Goal: Task Accomplishment & Management: Complete application form

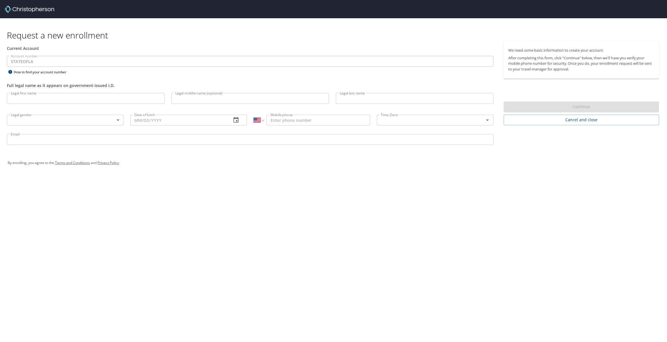
select select "US"
click at [32, 99] on input "Legal first name" at bounding box center [86, 98] width 158 height 11
type input "[PERSON_NAME]"
click at [207, 98] on input "Legal middle name (optional)" at bounding box center [250, 98] width 158 height 11
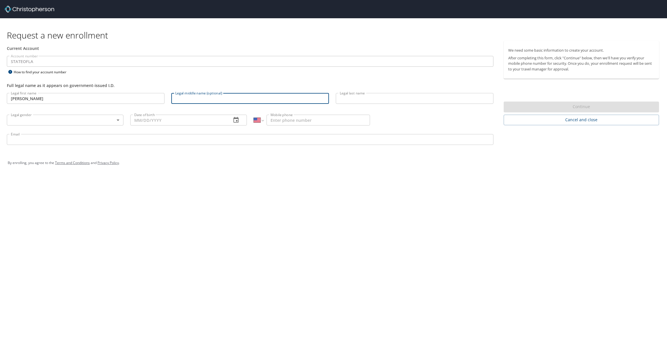
type input "Don"
click at [354, 98] on input "Legal last name" at bounding box center [415, 98] width 158 height 11
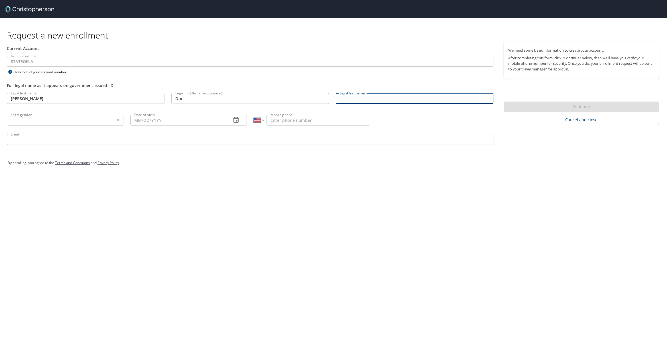
type input "[PERSON_NAME]"
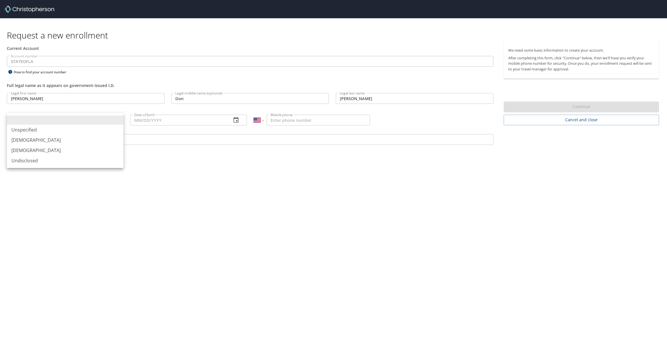
click at [46, 119] on body "Request a new enrollment Current Account Account number STATEOFLA Account numbe…" at bounding box center [333, 171] width 667 height 342
click at [24, 138] on li "[DEMOGRAPHIC_DATA]" at bounding box center [65, 140] width 117 height 10
type input "[DEMOGRAPHIC_DATA]"
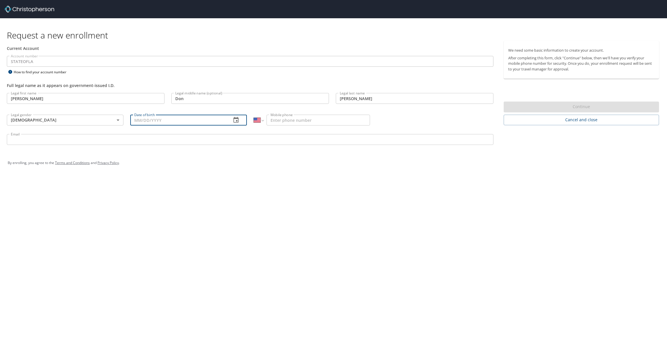
click at [187, 121] on input "Date of birth" at bounding box center [178, 120] width 97 height 11
type input "[DATE]"
click at [286, 121] on input "Mobile phone" at bounding box center [317, 120] width 103 height 11
type input "[PHONE_NUMBER]"
click at [128, 133] on div "Email Email" at bounding box center [249, 139] width 493 height 19
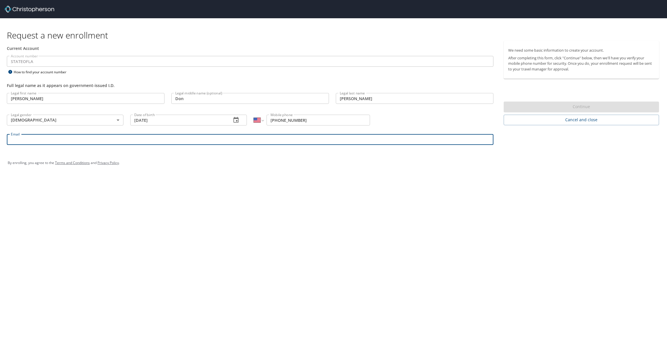
click at [26, 140] on input "Email" at bounding box center [250, 139] width 486 height 11
type input "[PERSON_NAME][EMAIL_ADDRESS][DOMAIN_NAME]"
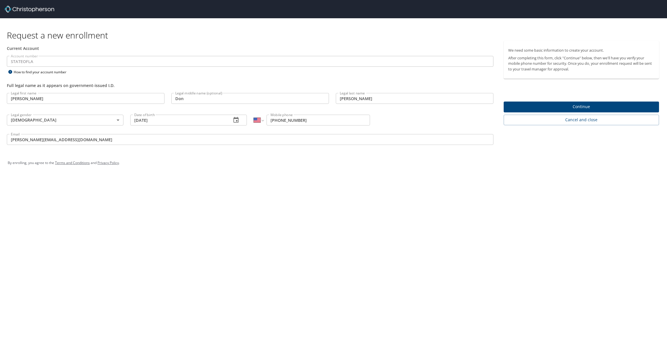
click at [562, 103] on span "Continue" at bounding box center [581, 106] width 146 height 7
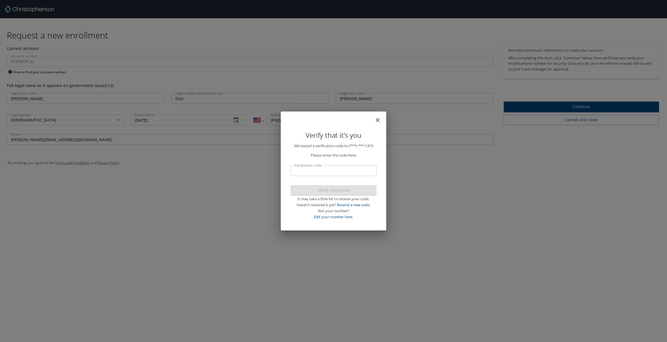
click at [309, 169] on input "Verification code" at bounding box center [333, 170] width 86 height 11
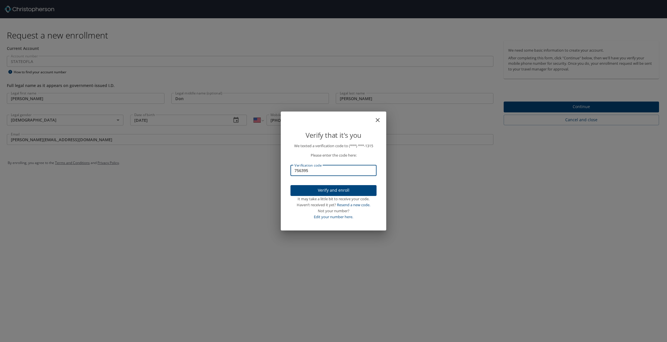
type input "756395"
click at [322, 188] on span "Verify and enroll" at bounding box center [333, 190] width 77 height 7
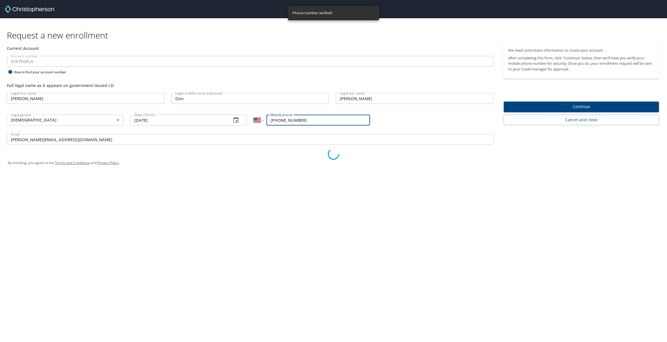
click at [556, 103] on div "Verify that it's you We texted a verification code to (***) ***- 1315 Please en…" at bounding box center [333, 171] width 667 height 342
click at [575, 108] on div "Verify that it's you We texted a verification code to (***) ***- 1315 Please en…" at bounding box center [333, 171] width 667 height 342
click at [312, 118] on div "Verify that it's you" at bounding box center [333, 129] width 100 height 27
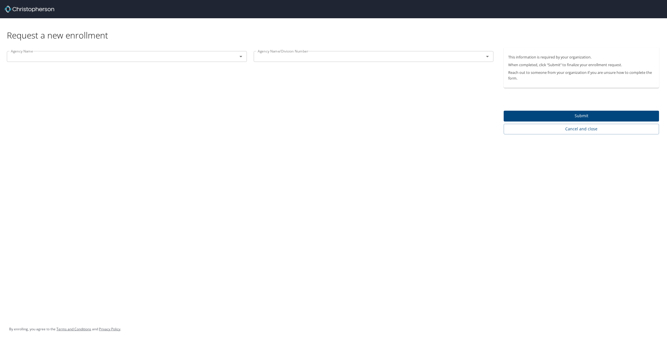
click at [77, 59] on input "text" at bounding box center [119, 56] width 220 height 7
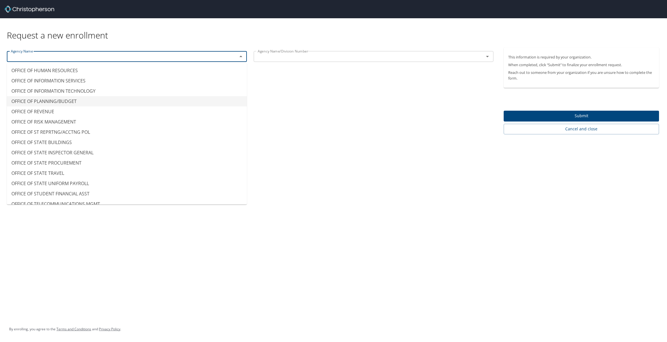
scroll to position [3500, 0]
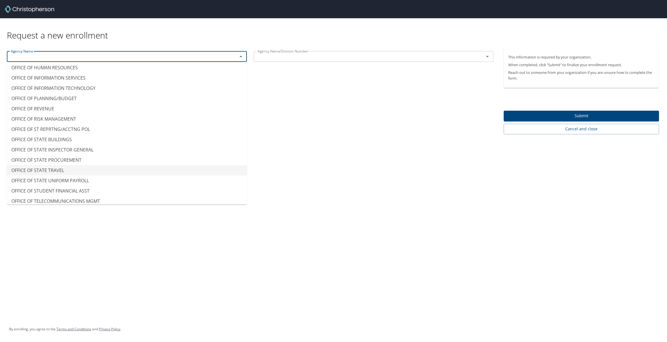
click at [43, 167] on li "OFFICE OF STATE TRAVEL" at bounding box center [127, 170] width 240 height 10
type input "OFFICE OF STATE TRAVEL"
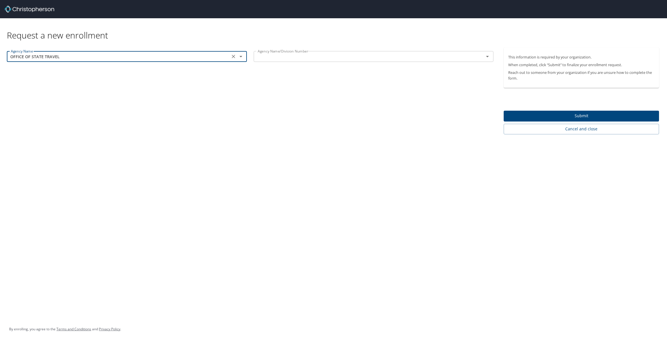
click at [488, 56] on icon "Open" at bounding box center [487, 56] width 3 height 1
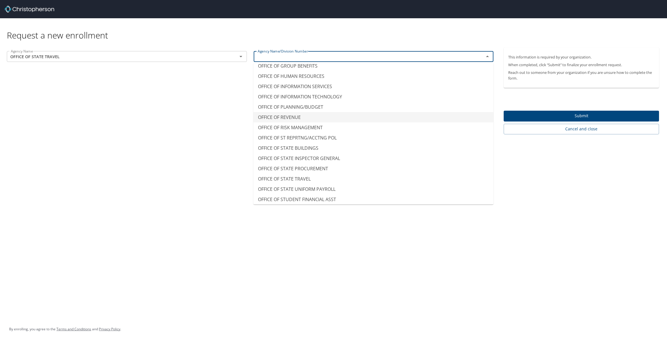
scroll to position [3483, 0]
click at [301, 177] on li "OFFICE OF STATE TRAVEL" at bounding box center [373, 177] width 240 height 10
type input "OFFICE OF STATE TRAVEL"
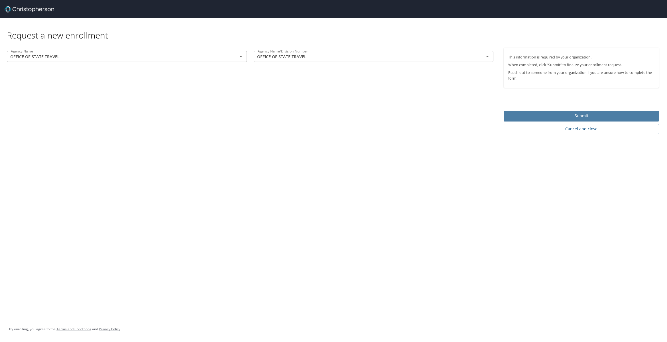
click at [566, 115] on span "Submit" at bounding box center [581, 115] width 146 height 7
